Goal: Transaction & Acquisition: Book appointment/travel/reservation

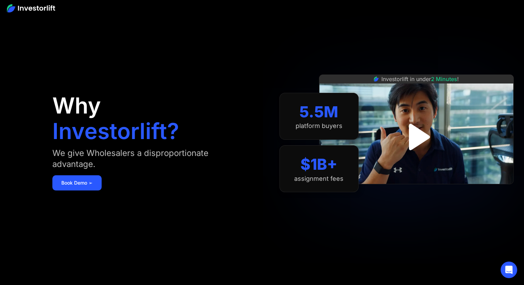
click at [420, 136] on img "open lightbox" at bounding box center [417, 137] width 48 height 48
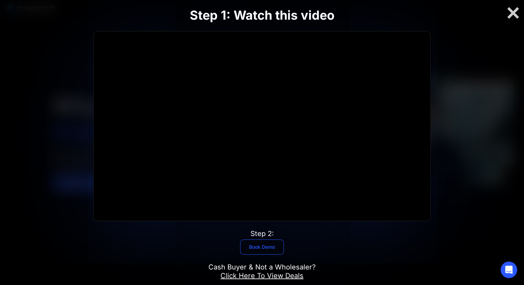
drag, startPoint x: 261, startPoint y: 248, endPoint x: 267, endPoint y: 249, distance: 6.2
click at [261, 248] on link "Book Demo" at bounding box center [262, 246] width 44 height 15
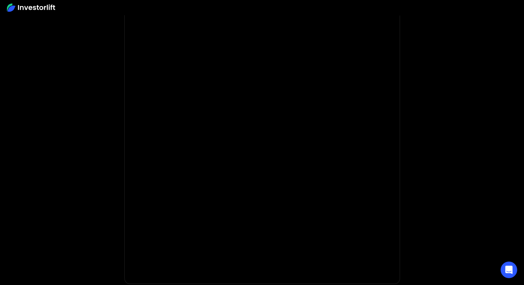
scroll to position [34, 0]
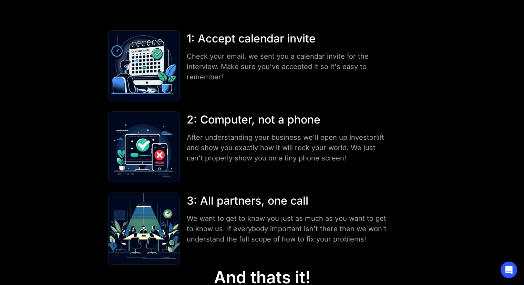
scroll to position [103, 0]
